Goal: Check status: Check status

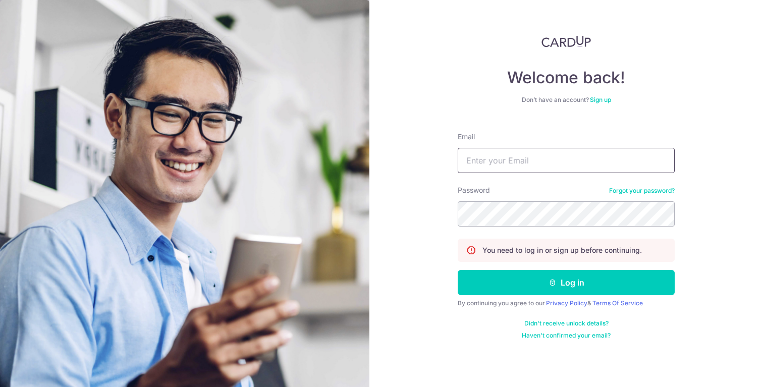
type input "[DOMAIN_NAME][EMAIL_ADDRESS][DOMAIN_NAME]"
click at [457, 270] on button "Log in" at bounding box center [565, 282] width 217 height 25
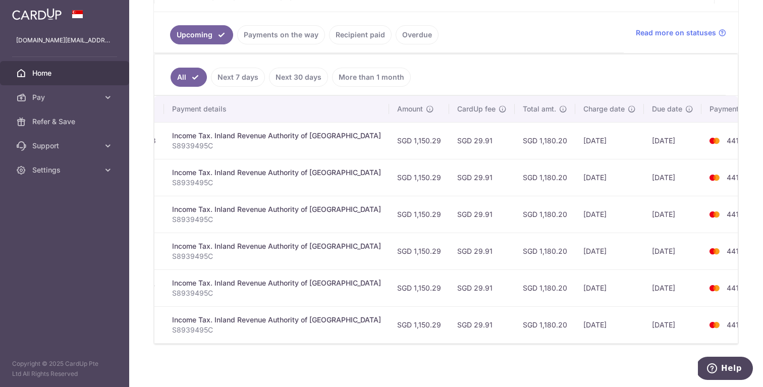
scroll to position [221, 0]
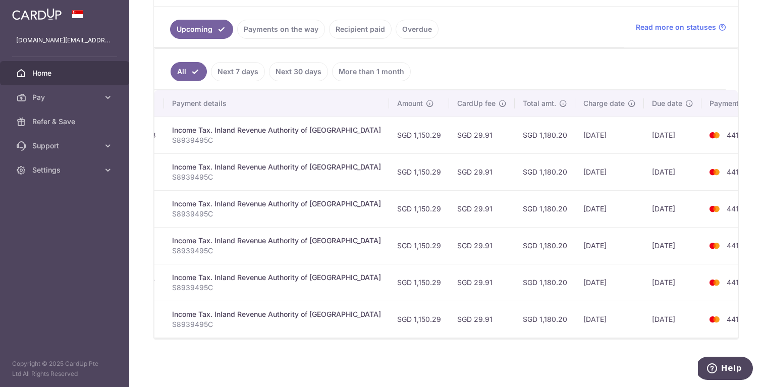
click at [575, 314] on td "[DATE]" at bounding box center [609, 319] width 69 height 37
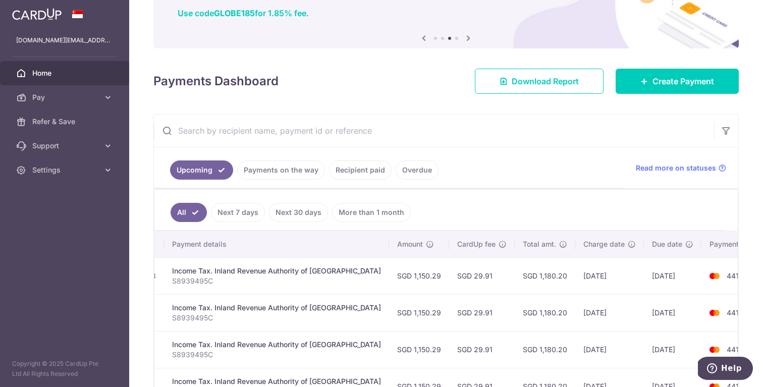
scroll to position [88, 0]
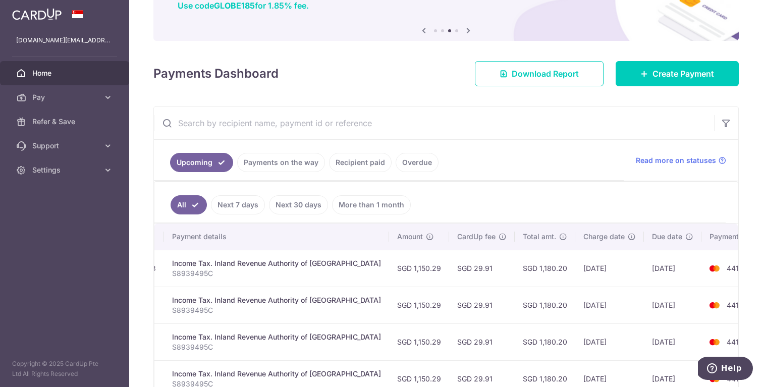
click at [278, 168] on link "Payments on the way" at bounding box center [281, 162] width 88 height 19
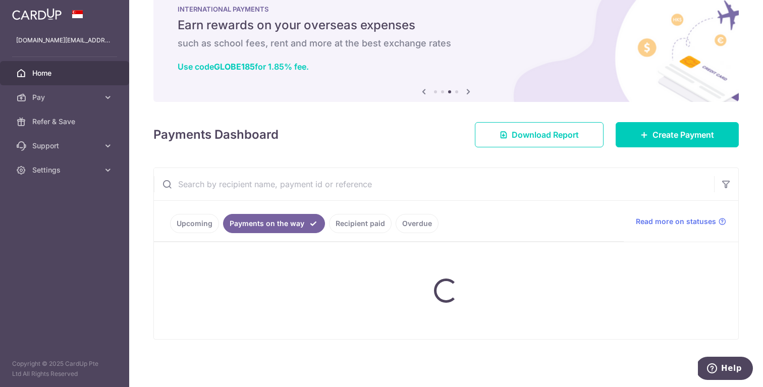
scroll to position [63, 0]
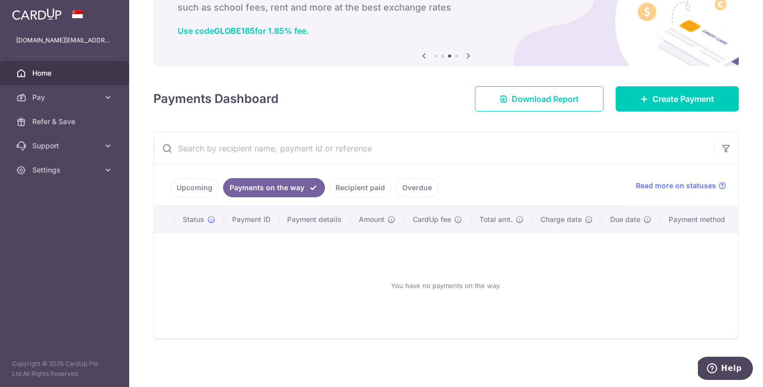
click at [338, 192] on link "Recipient paid" at bounding box center [360, 187] width 63 height 19
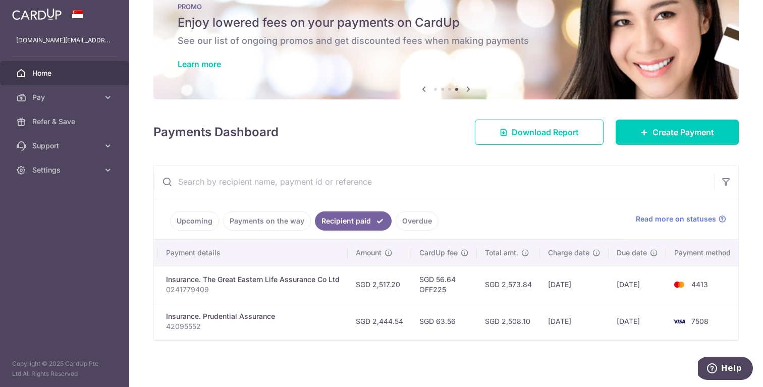
scroll to position [0, 0]
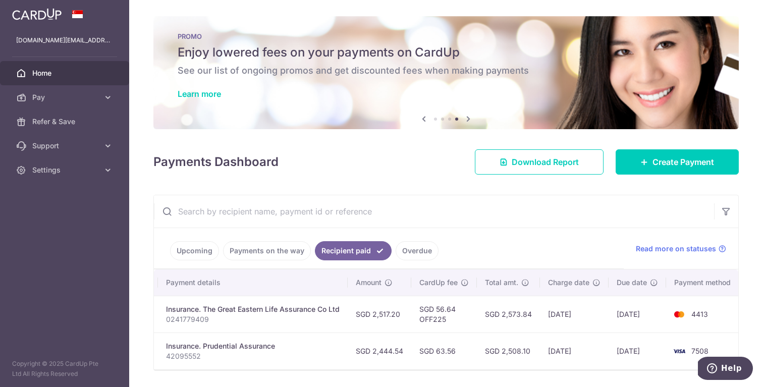
click at [79, 250] on aside "[DOMAIN_NAME][EMAIL_ADDRESS][DOMAIN_NAME] Home Pay Payments Recipients Cards Re…" at bounding box center [64, 193] width 129 height 387
click at [47, 16] on img at bounding box center [36, 14] width 49 height 12
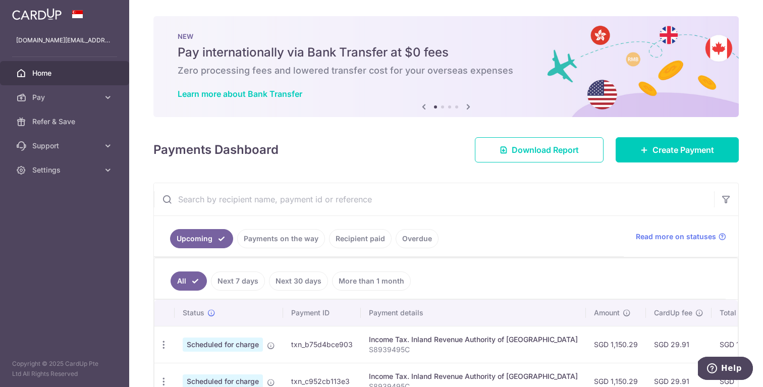
scroll to position [209, 0]
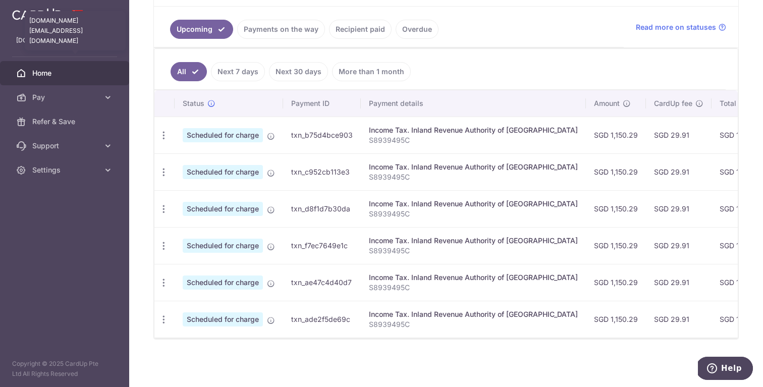
click at [51, 38] on p "[DOMAIN_NAME][EMAIL_ADDRESS][DOMAIN_NAME]" at bounding box center [64, 40] width 97 height 10
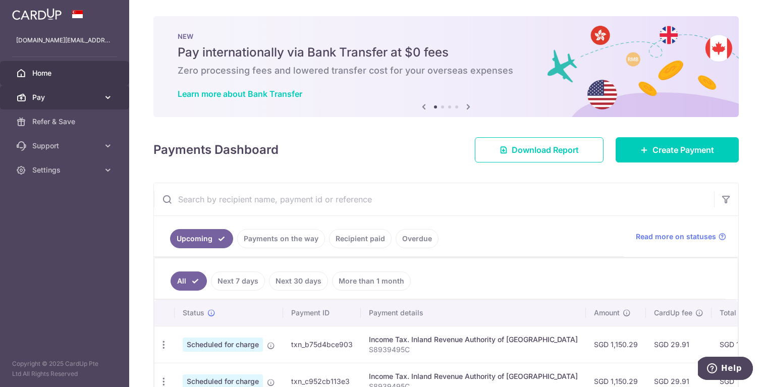
click at [106, 98] on icon at bounding box center [108, 97] width 10 height 10
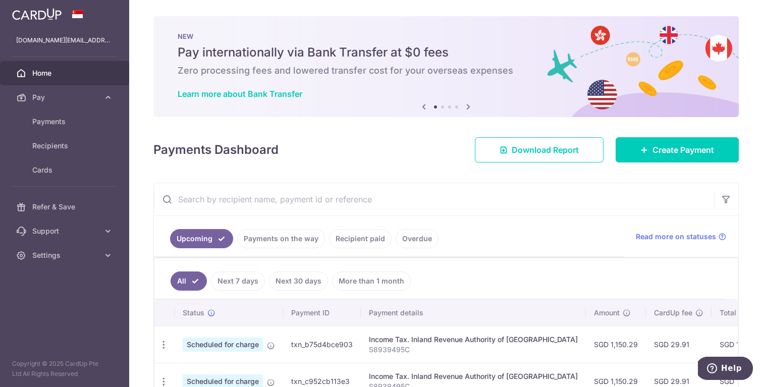
click at [38, 14] on img at bounding box center [36, 14] width 49 height 12
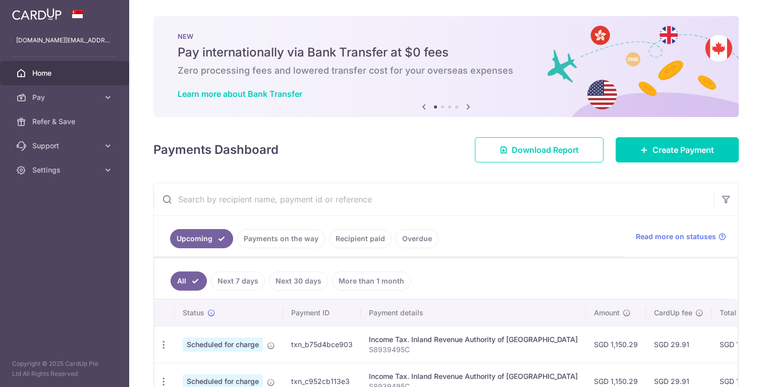
click at [93, 12] on div at bounding box center [64, 14] width 129 height 28
click at [579, 219] on ul "Upcoming Payments on the way Recipient paid Overdue" at bounding box center [389, 236] width 470 height 41
